Goal: Task Accomplishment & Management: Manage account settings

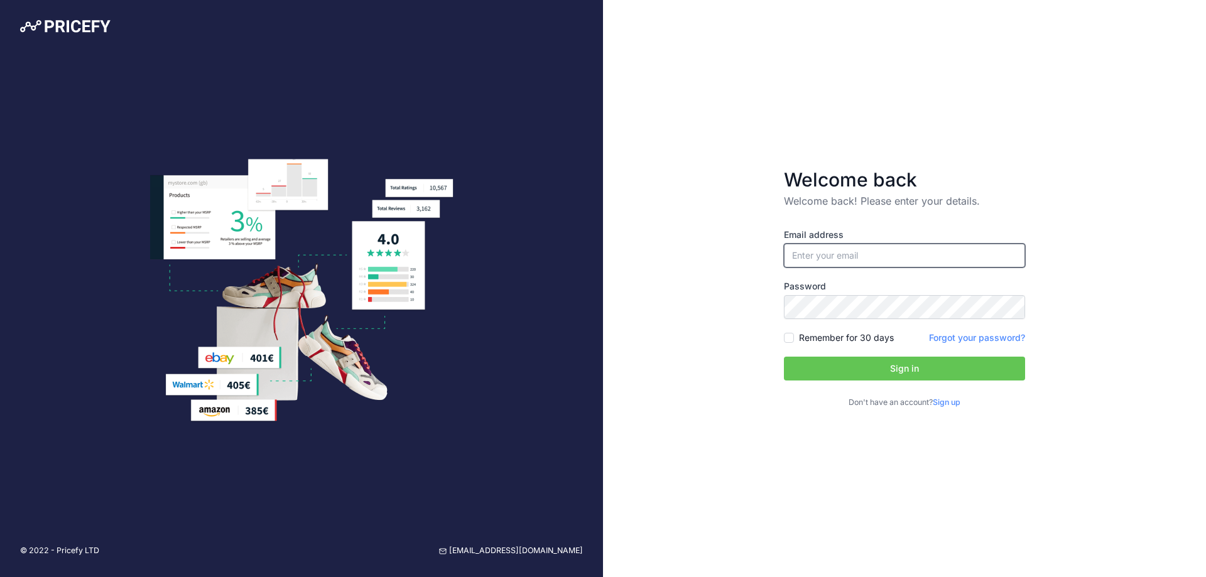
click at [815, 255] on input "email" at bounding box center [904, 256] width 241 height 24
type input "[PERSON_NAME][EMAIL_ADDRESS][DOMAIN_NAME]"
click at [855, 272] on div "Email address [PERSON_NAME][EMAIL_ADDRESS][DOMAIN_NAME] Password Remember for 3…" at bounding box center [904, 319] width 241 height 180
click at [788, 336] on input "Remember for 30 days" at bounding box center [789, 338] width 10 height 10
checkbox input "true"
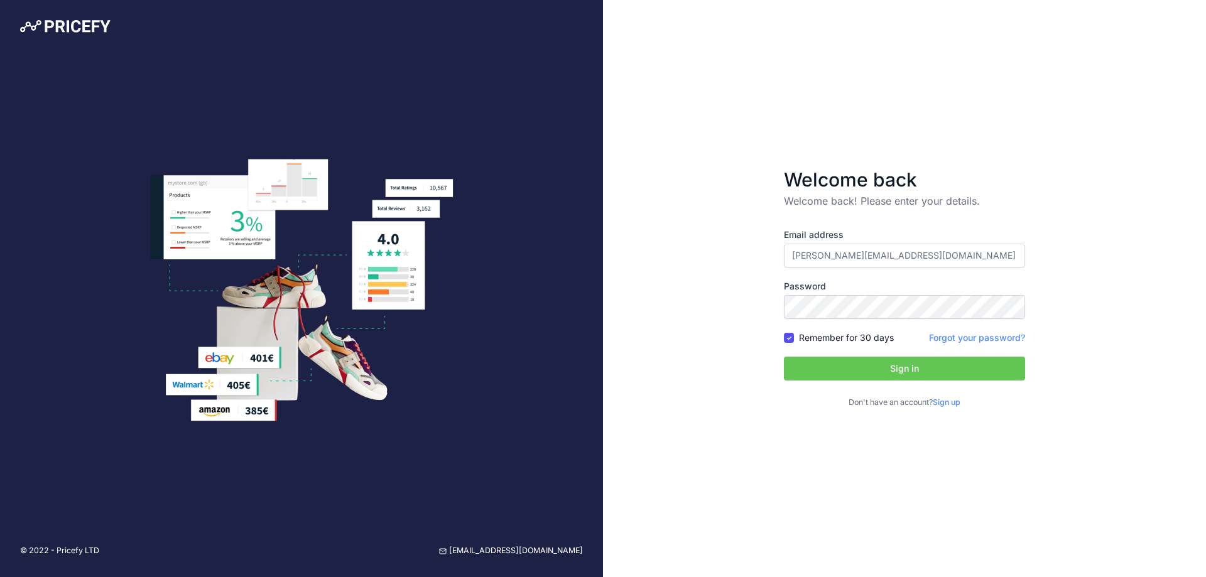
click at [885, 377] on button "Sign in" at bounding box center [904, 369] width 241 height 24
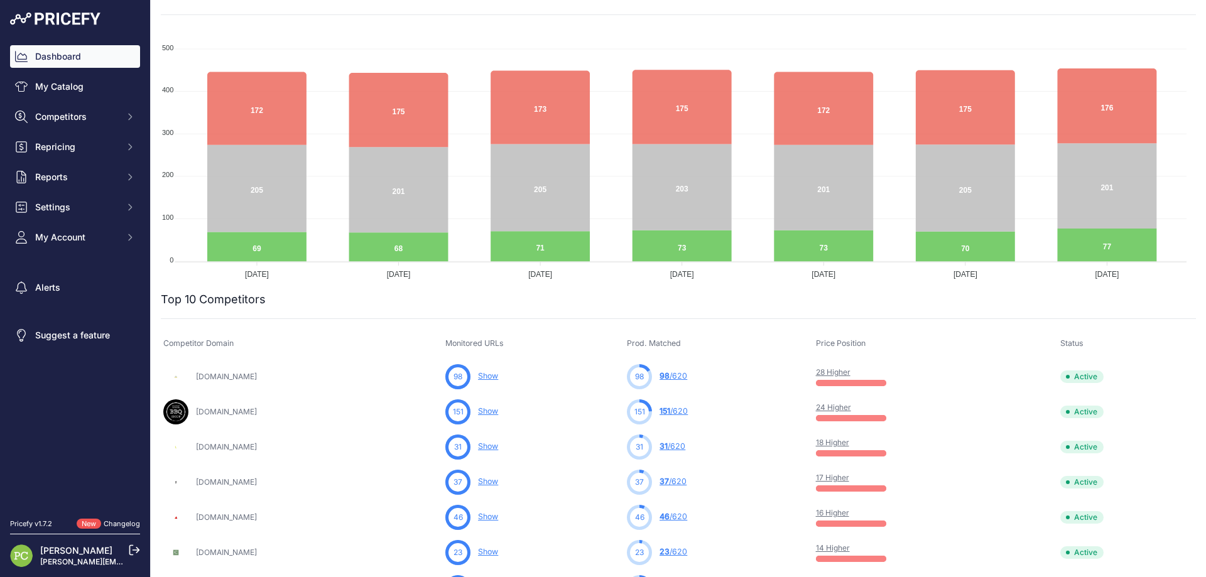
scroll to position [126, 0]
click at [851, 406] on link "24 Higher" at bounding box center [833, 406] width 35 height 9
